Goal: Information Seeking & Learning: Learn about a topic

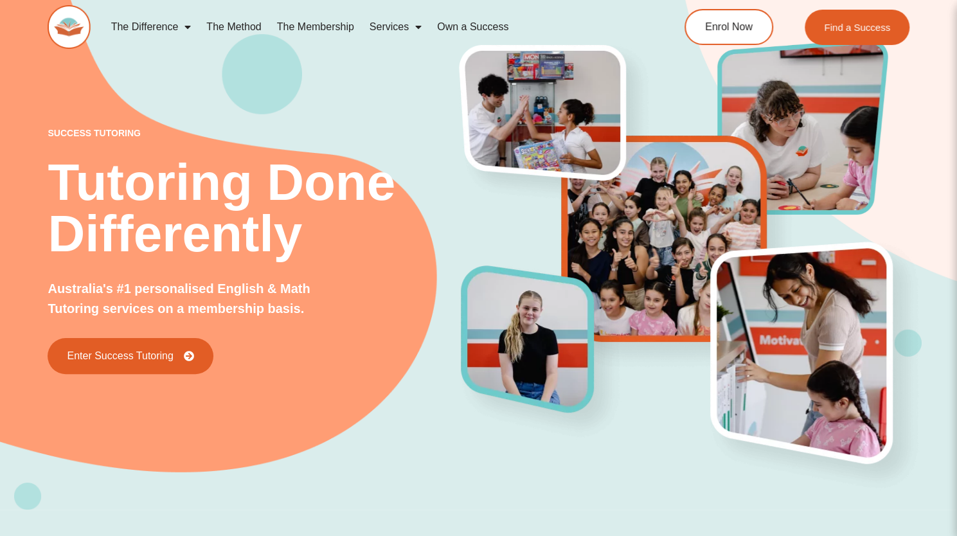
click at [246, 24] on link "The Method" at bounding box center [234, 27] width 70 height 30
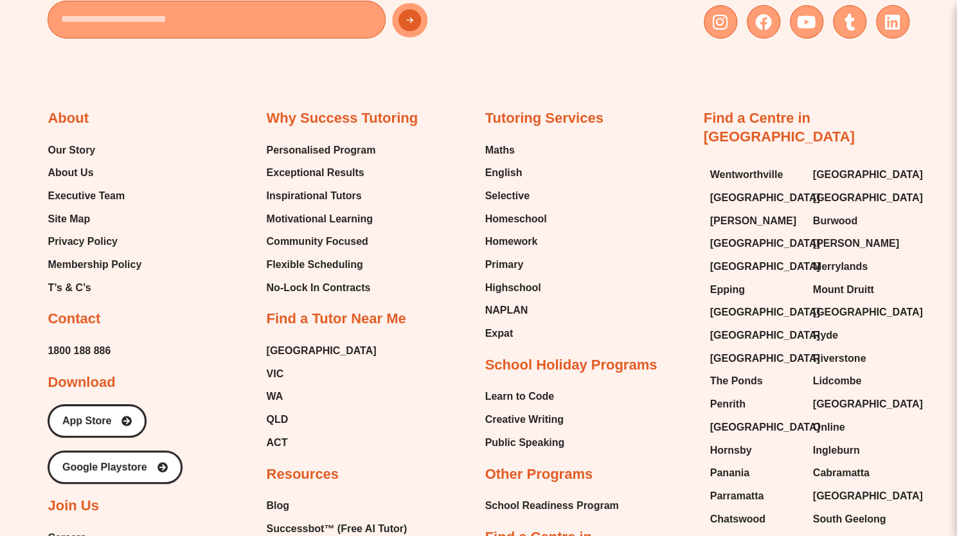
scroll to position [2798, 0]
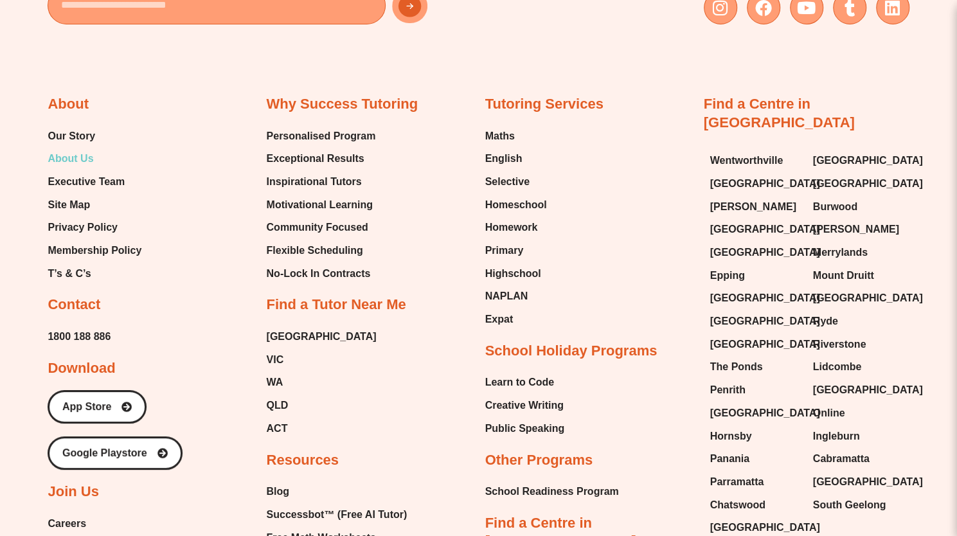
click at [77, 157] on span "About Us" at bounding box center [71, 158] width 46 height 19
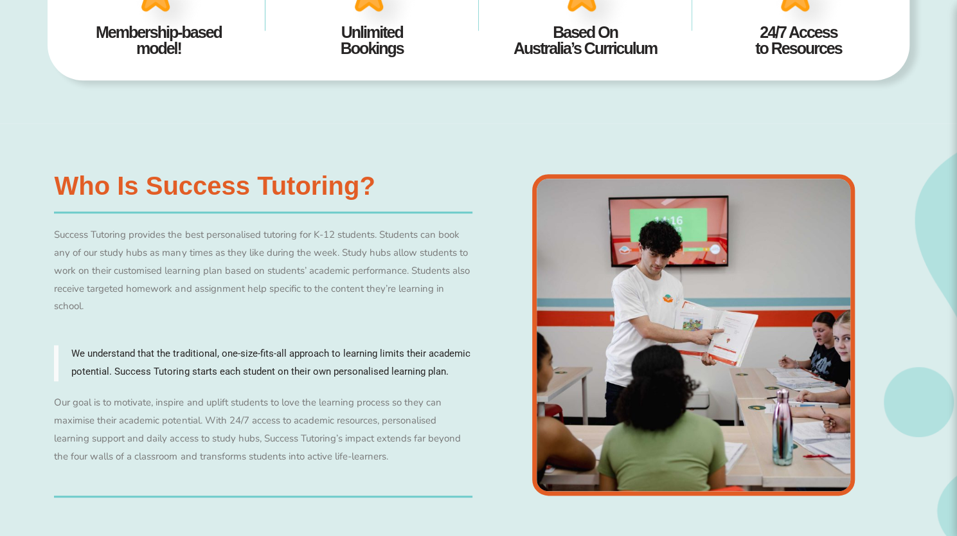
scroll to position [769, 0]
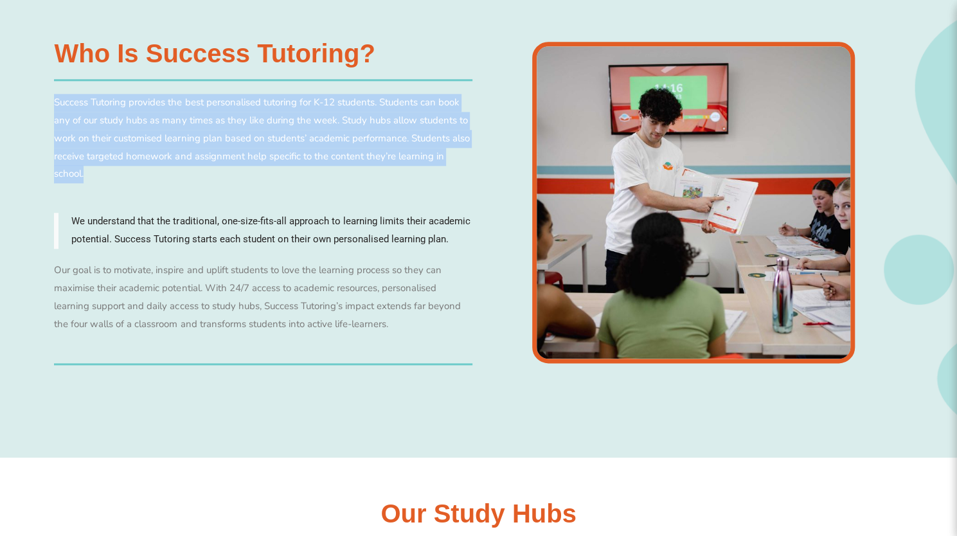
drag, startPoint x: 53, startPoint y: 102, endPoint x: 128, endPoint y: 177, distance: 106.4
click at [128, 177] on div "Who is Success Tutoring? Success Tutoring provides the best personalised tutori…" at bounding box center [263, 203] width 431 height 338
copy p "Success Tutoring provides the best personalised tutoring for K-12 students. Stu…"
